Goal: Transaction & Acquisition: Book appointment/travel/reservation

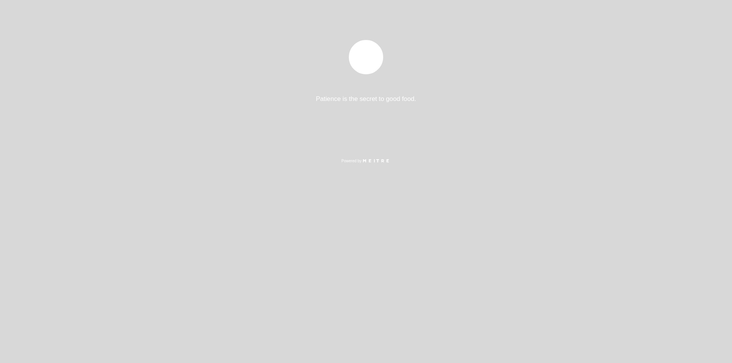
select select "es"
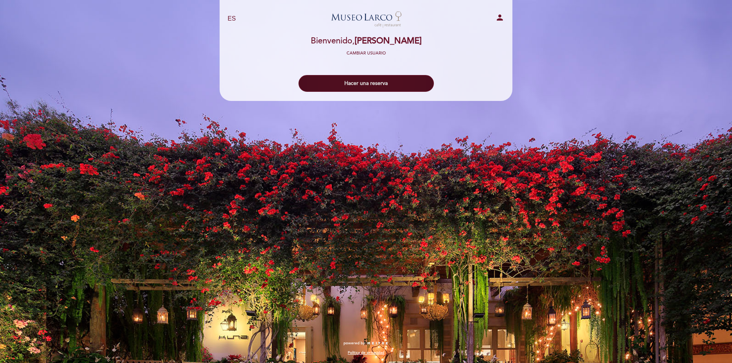
click at [367, 82] on button "Hacer una reserva" at bounding box center [366, 83] width 135 height 17
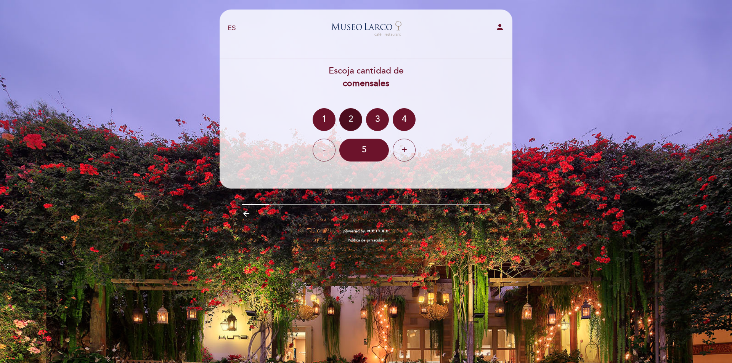
click at [351, 119] on div "2" at bounding box center [350, 119] width 23 height 23
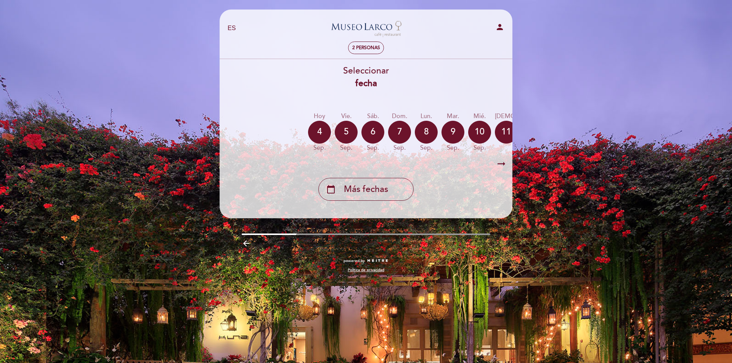
click at [503, 163] on icon "arrow_right_alt" at bounding box center [501, 164] width 11 height 16
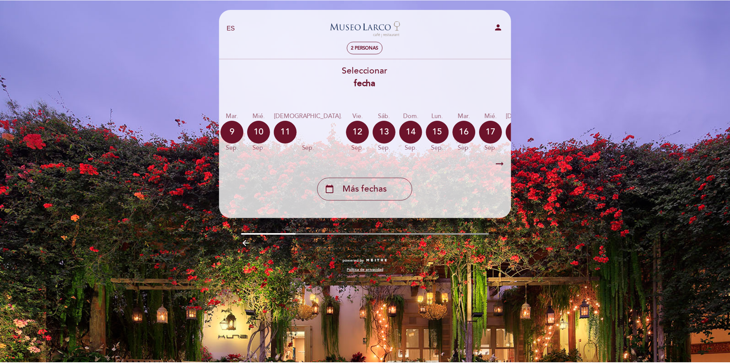
scroll to position [0, 222]
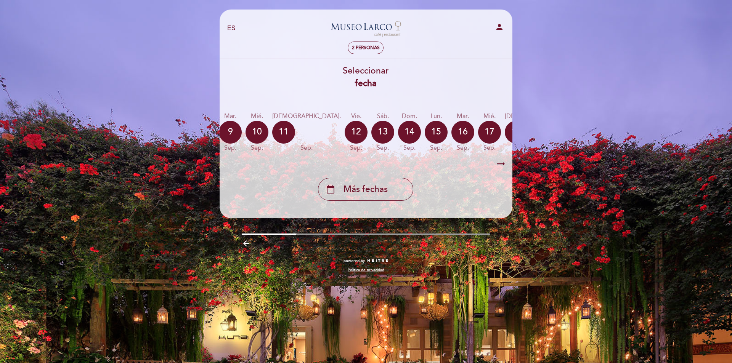
click at [502, 162] on icon "arrow_right_alt" at bounding box center [500, 164] width 11 height 16
click at [500, 165] on icon "arrow_right_alt" at bounding box center [500, 164] width 11 height 16
click at [584, 133] on icon "calendar_today" at bounding box center [588, 131] width 9 height 13
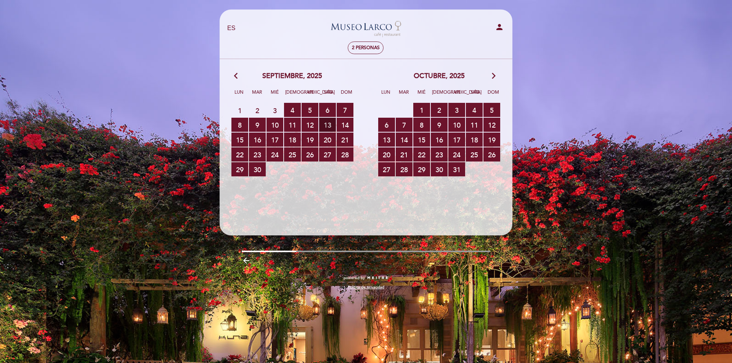
click at [325, 125] on span "13 RESERVAS DISPONIBLES" at bounding box center [327, 125] width 17 height 14
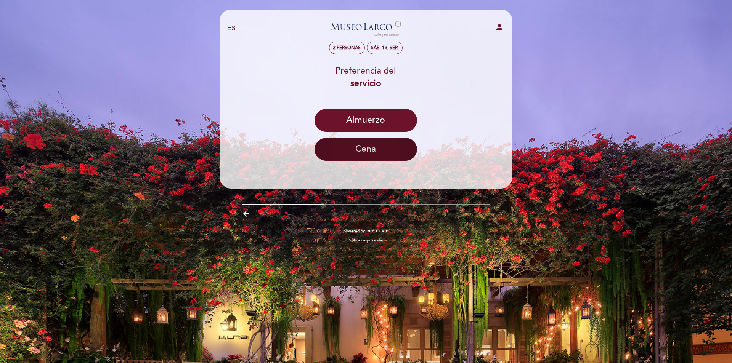
click at [378, 149] on button "Cena" at bounding box center [366, 149] width 103 height 23
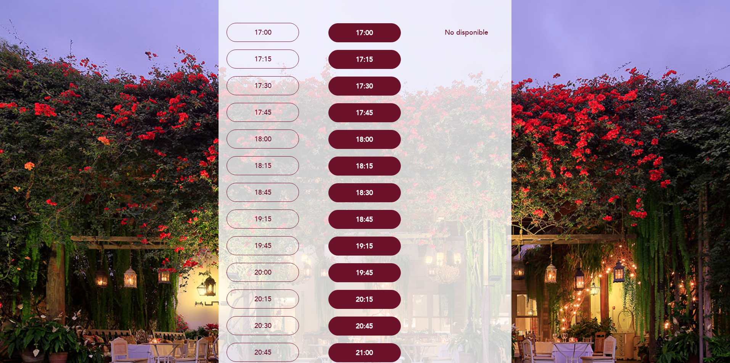
scroll to position [114, 0]
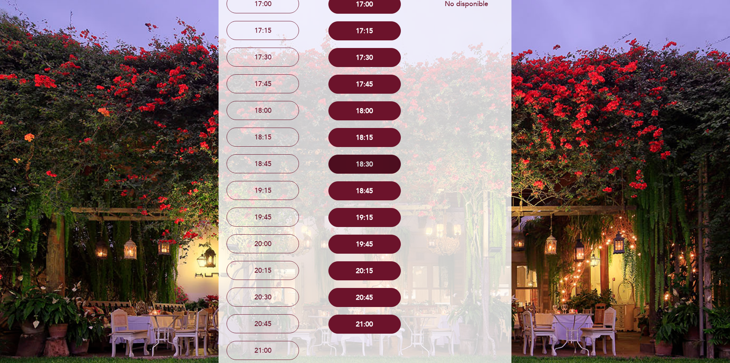
click at [365, 165] on button "18:30" at bounding box center [364, 164] width 72 height 19
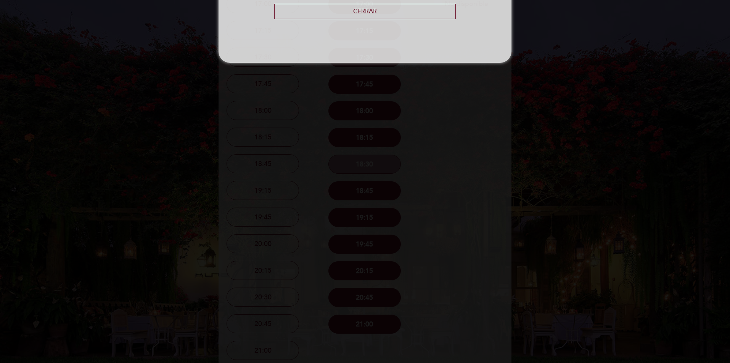
scroll to position [0, 0]
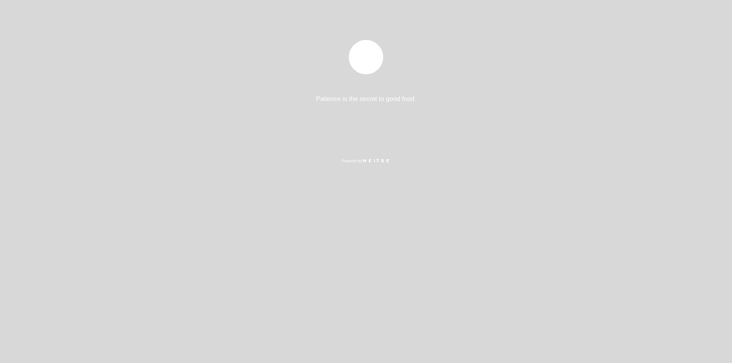
select select "es"
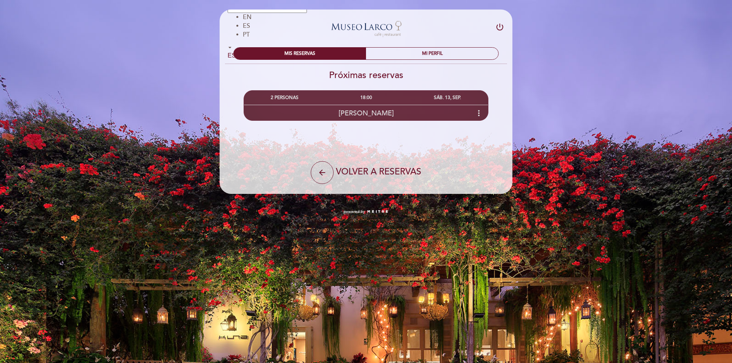
click at [478, 112] on icon "more_vert" at bounding box center [478, 113] width 9 height 9
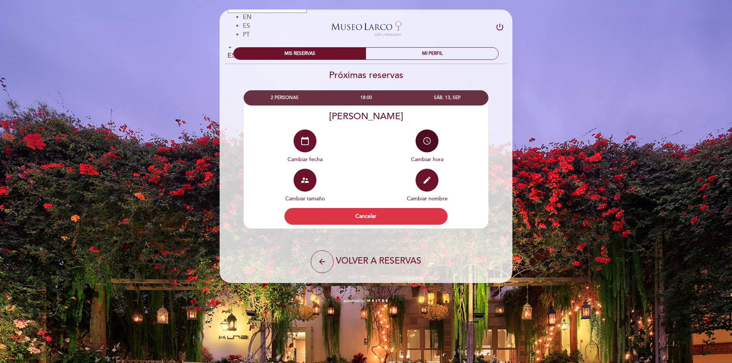
click at [428, 147] on button "access_time" at bounding box center [427, 141] width 23 height 23
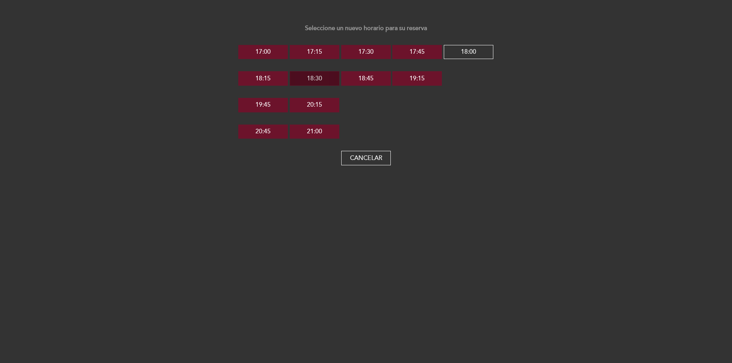
click at [328, 79] on button "18:30" at bounding box center [315, 78] width 50 height 14
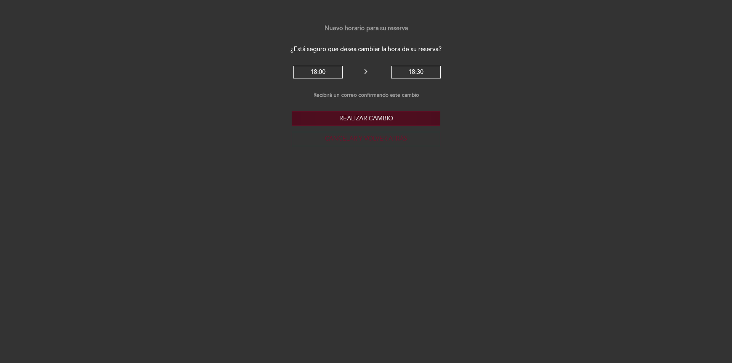
click at [355, 116] on button "Realizar cambio" at bounding box center [366, 118] width 149 height 14
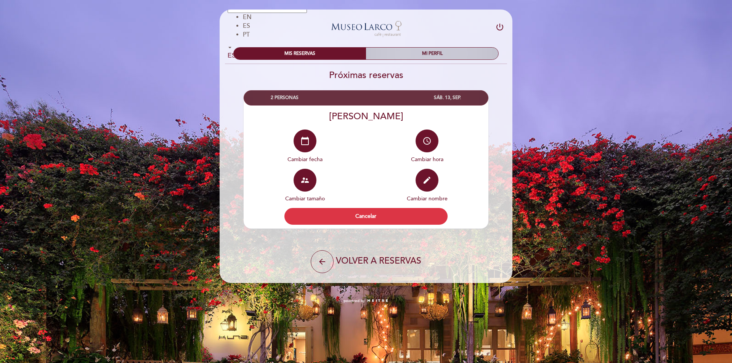
click at [396, 56] on div "MI PERFIL" at bounding box center [432, 54] width 132 height 12
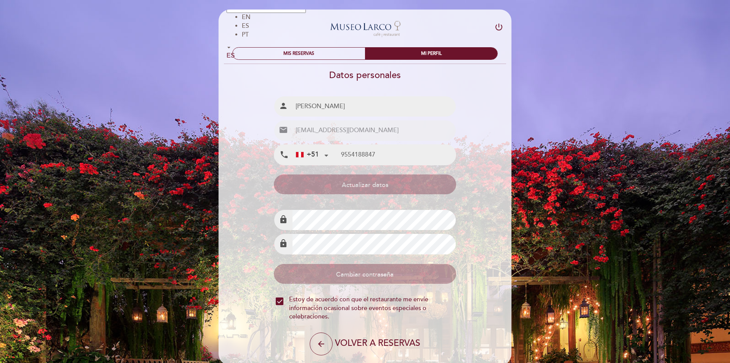
click at [500, 26] on icon "power_settings_new" at bounding box center [498, 27] width 9 height 9
select select "es"
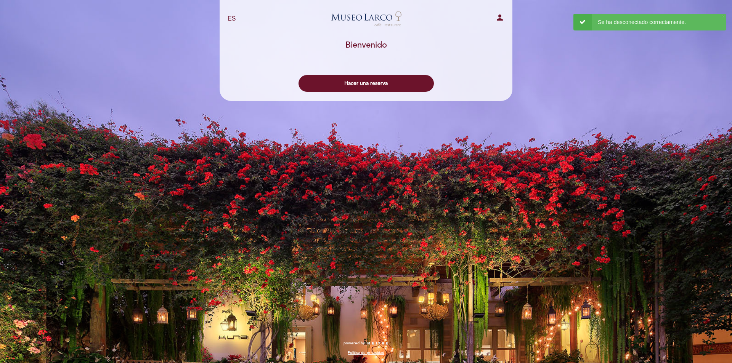
click at [500, 16] on icon "person" at bounding box center [499, 17] width 9 height 9
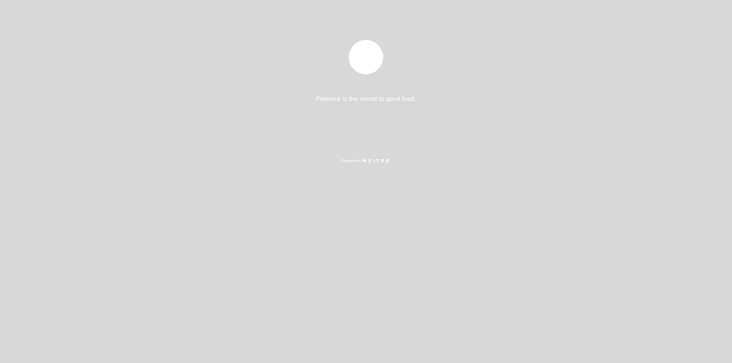
select select "es"
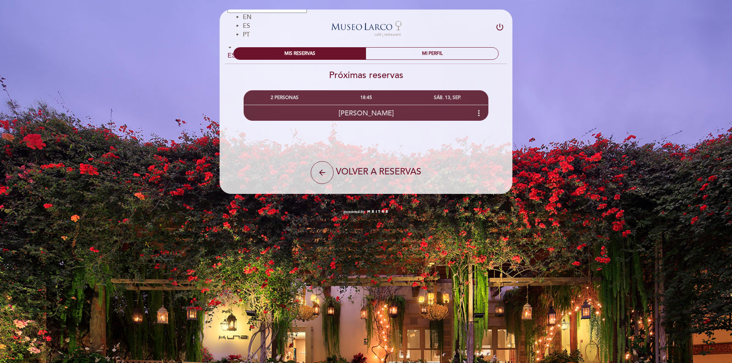
click at [481, 113] on icon "more_vert" at bounding box center [478, 113] width 9 height 9
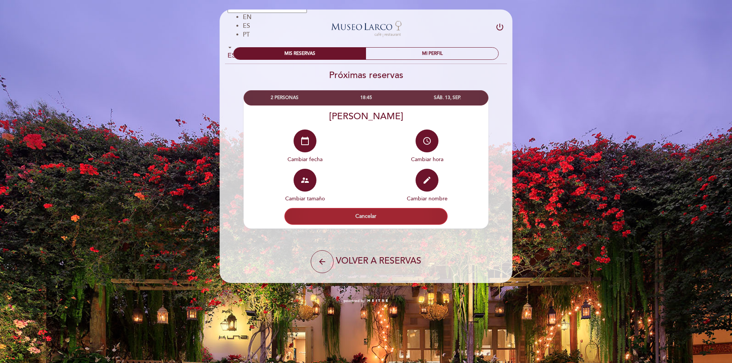
click at [355, 213] on button "Cancelar" at bounding box center [366, 216] width 163 height 17
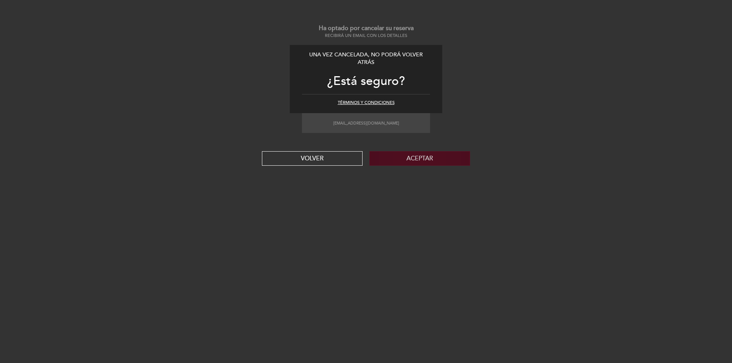
click at [405, 158] on button "Aceptar" at bounding box center [420, 158] width 101 height 14
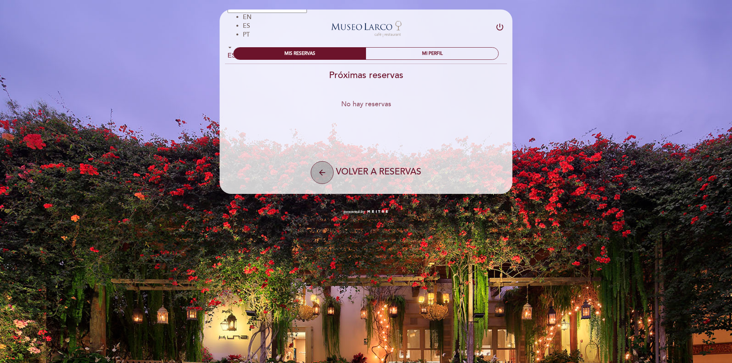
click at [318, 181] on button "arrow_back" at bounding box center [322, 172] width 23 height 23
select select "es"
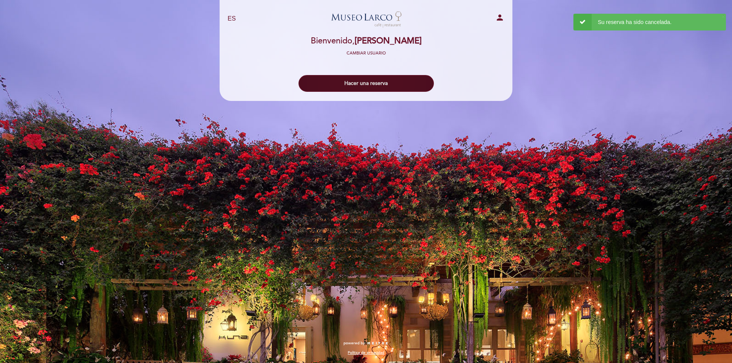
click at [366, 85] on button "Hacer una reserva" at bounding box center [366, 83] width 135 height 17
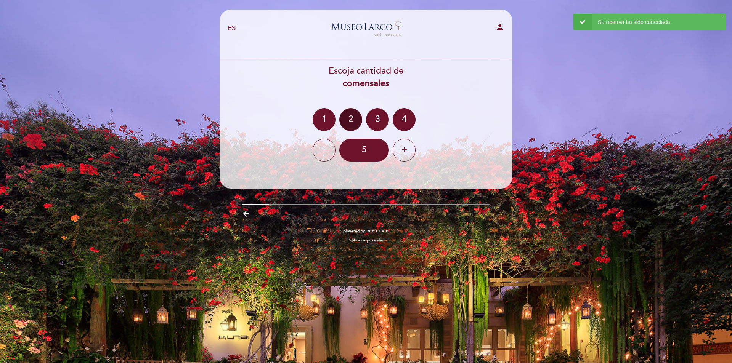
click at [355, 120] on div "2" at bounding box center [350, 119] width 23 height 23
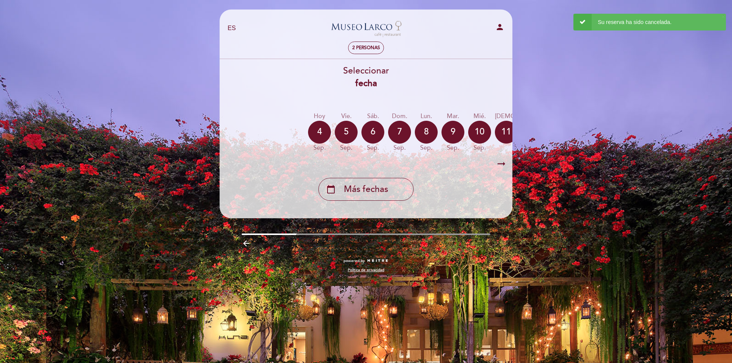
click at [503, 166] on icon "arrow_right_alt" at bounding box center [501, 164] width 11 height 16
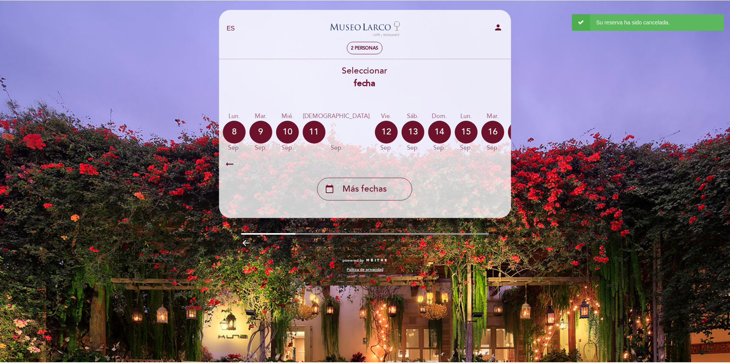
scroll to position [0, 222]
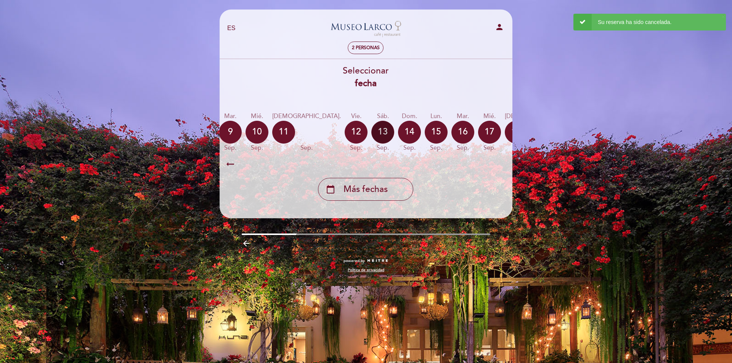
click at [371, 131] on div "13" at bounding box center [382, 132] width 23 height 23
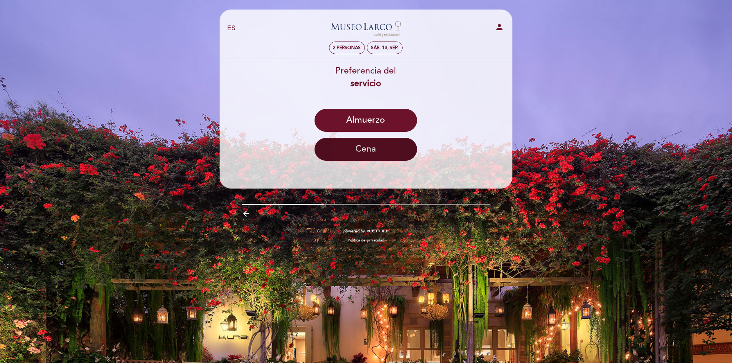
click at [356, 153] on button "Cena" at bounding box center [366, 149] width 103 height 23
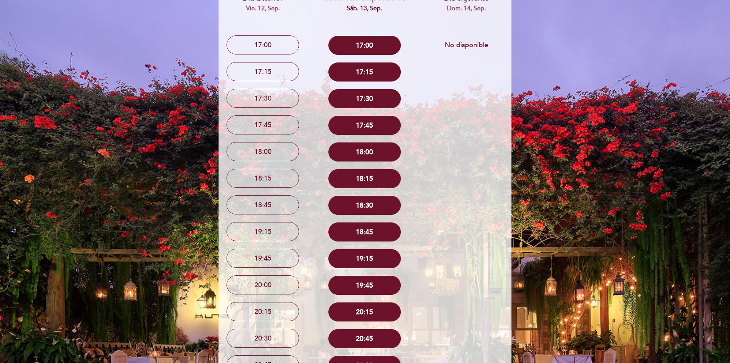
scroll to position [76, 0]
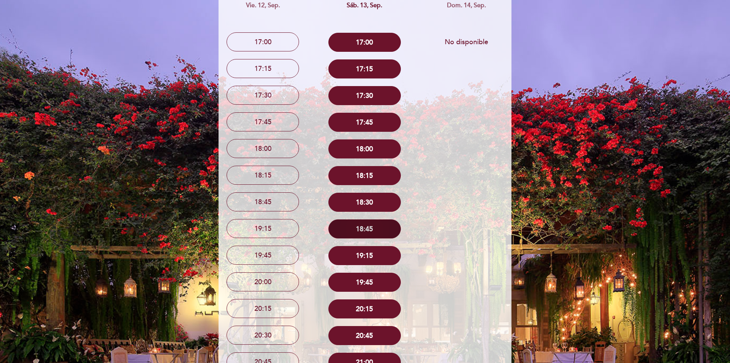
click at [362, 224] on button "18:45" at bounding box center [364, 229] width 72 height 19
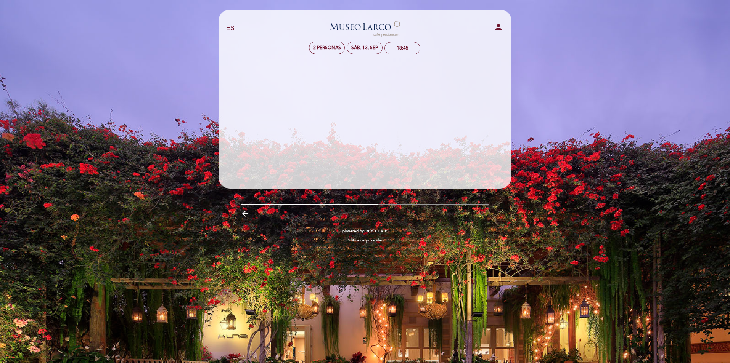
scroll to position [0, 0]
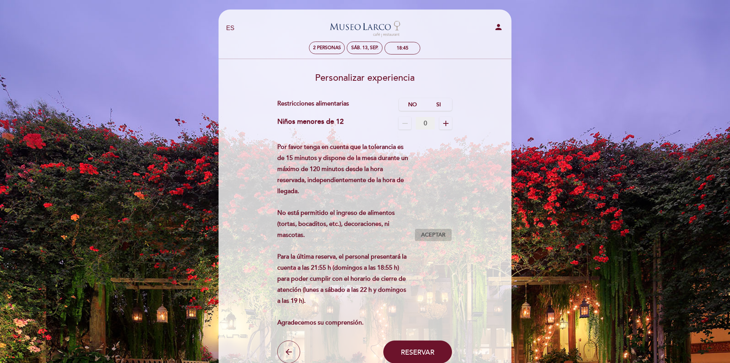
drag, startPoint x: 441, startPoint y: 229, endPoint x: 442, endPoint y: 238, distance: 9.4
click at [441, 230] on div "Por favor tenga en cuenta que la tolerancia es de 15 minutos y dispone de la me…" at bounding box center [364, 235] width 175 height 187
click at [421, 98] on label "No" at bounding box center [412, 104] width 27 height 13
click at [435, 236] on span "Aceptar" at bounding box center [433, 236] width 24 height 8
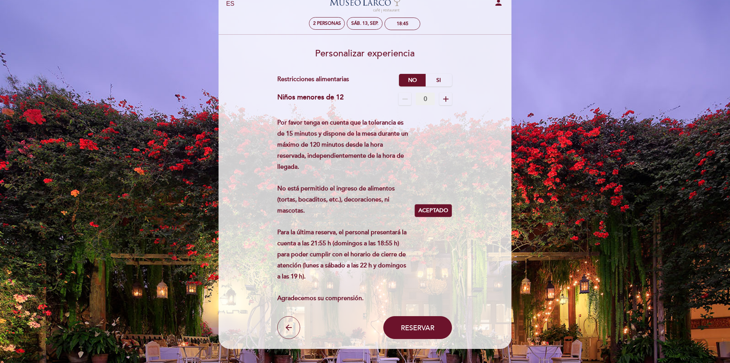
scroll to position [38, 0]
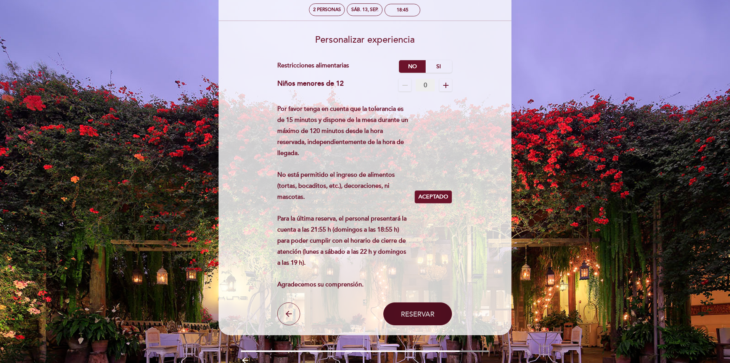
click at [413, 308] on button "Reservar" at bounding box center [417, 314] width 69 height 23
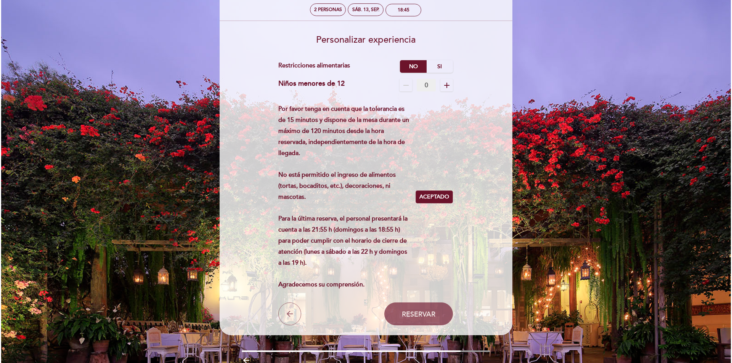
scroll to position [0, 0]
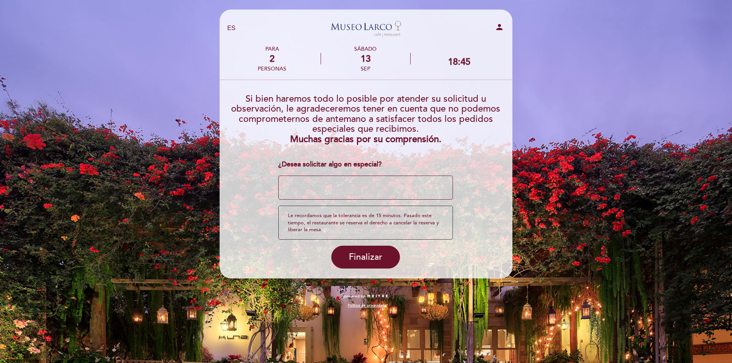
click at [325, 187] on textarea at bounding box center [365, 188] width 175 height 24
click at [319, 185] on textarea at bounding box center [365, 188] width 175 height 24
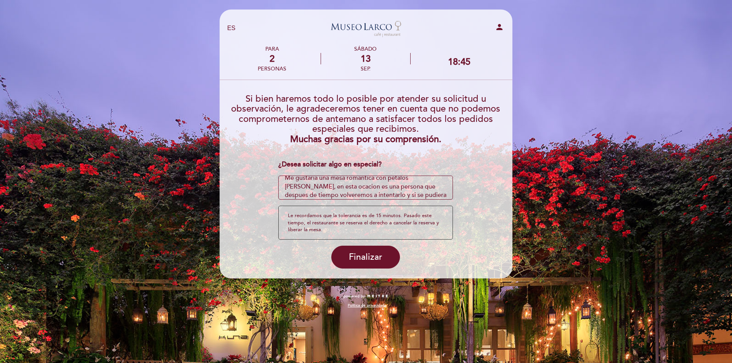
drag, startPoint x: 399, startPoint y: 192, endPoint x: 370, endPoint y: 185, distance: 29.9
click at [370, 185] on textarea at bounding box center [365, 188] width 175 height 24
click at [396, 196] on textarea at bounding box center [365, 188] width 175 height 24
click at [395, 195] on textarea at bounding box center [365, 188] width 175 height 24
click at [394, 194] on textarea at bounding box center [365, 188] width 175 height 24
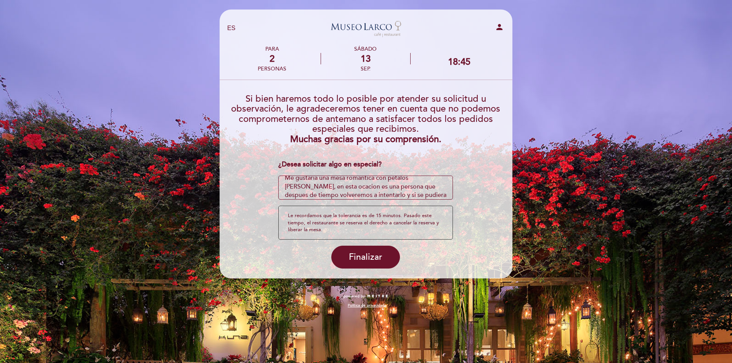
click at [393, 194] on textarea at bounding box center [365, 188] width 175 height 24
click at [375, 194] on textarea at bounding box center [365, 188] width 175 height 24
click at [425, 186] on textarea at bounding box center [365, 188] width 175 height 24
click at [381, 191] on textarea at bounding box center [365, 188] width 175 height 24
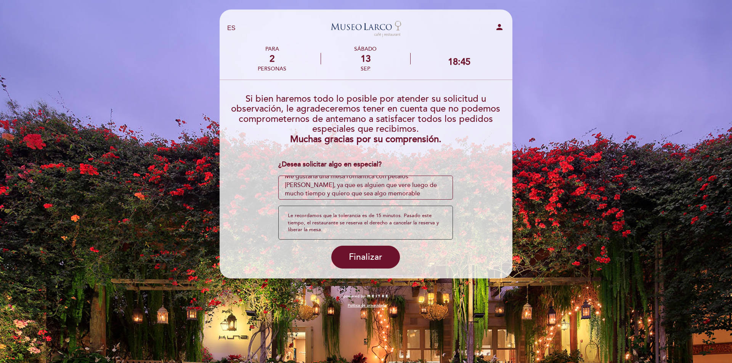
drag, startPoint x: 374, startPoint y: 194, endPoint x: 337, endPoint y: 185, distance: 37.6
click at [337, 185] on textarea at bounding box center [365, 188] width 175 height 24
click at [375, 194] on textarea at bounding box center [365, 188] width 175 height 24
drag, startPoint x: 373, startPoint y: 193, endPoint x: 350, endPoint y: 186, distance: 24.8
click at [350, 186] on textarea at bounding box center [365, 188] width 175 height 24
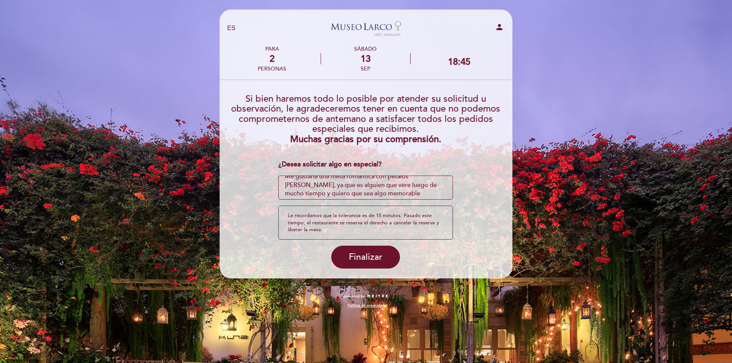
click at [372, 193] on textarea at bounding box center [365, 188] width 175 height 24
click at [296, 191] on textarea at bounding box center [365, 188] width 175 height 24
type textarea "Me gustaría una mesa romántica con pétalos de rosa, ya que es alguien muy impor…"
click at [368, 255] on span "Finalizar" at bounding box center [366, 257] width 34 height 11
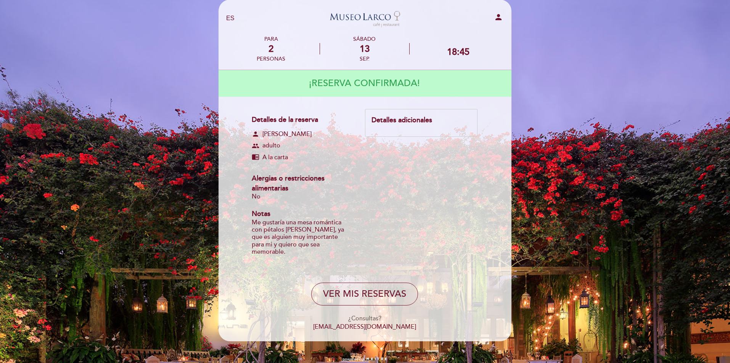
scroll to position [19, 0]
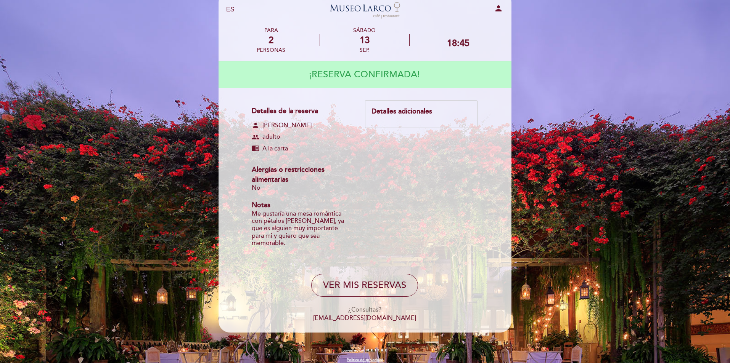
click at [431, 109] on div "Detalles adicionales" at bounding box center [421, 112] width 100 height 10
click at [355, 277] on button "VER MIS RESERVAS" at bounding box center [364, 285] width 107 height 23
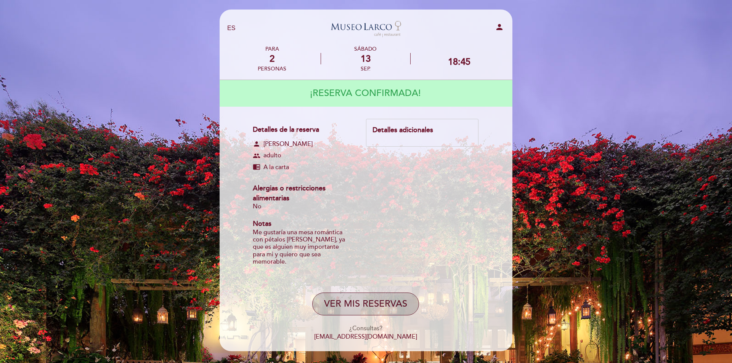
select select "es"
